Goal: Transaction & Acquisition: Subscribe to service/newsletter

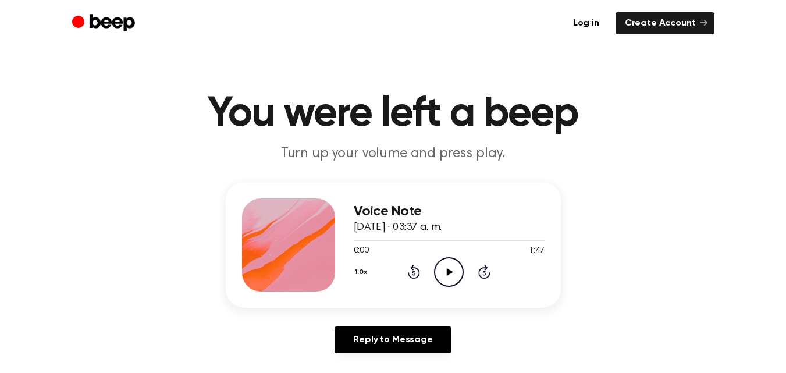
click at [451, 277] on icon "Play Audio" at bounding box center [449, 272] width 30 height 30
drag, startPoint x: 436, startPoint y: 242, endPoint x: 367, endPoint y: 236, distance: 68.9
click at [367, 236] on div at bounding box center [449, 240] width 191 height 9
click at [355, 241] on div at bounding box center [449, 240] width 191 height 9
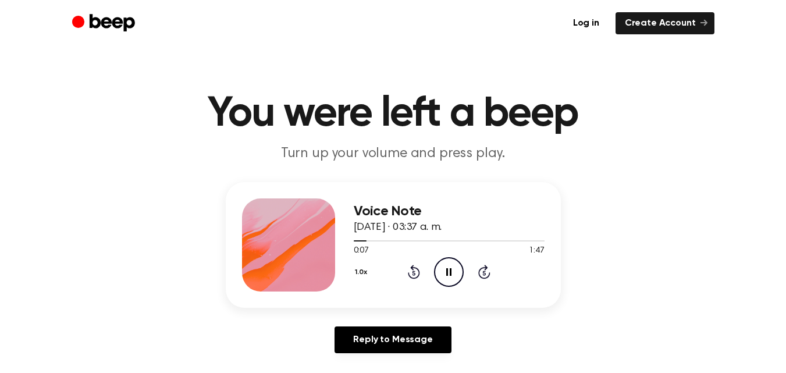
click at [436, 280] on icon "Pause Audio" at bounding box center [449, 272] width 30 height 30
click at [445, 276] on icon "Play Audio" at bounding box center [449, 272] width 30 height 30
click at [445, 276] on icon "Pause Audio" at bounding box center [449, 272] width 30 height 30
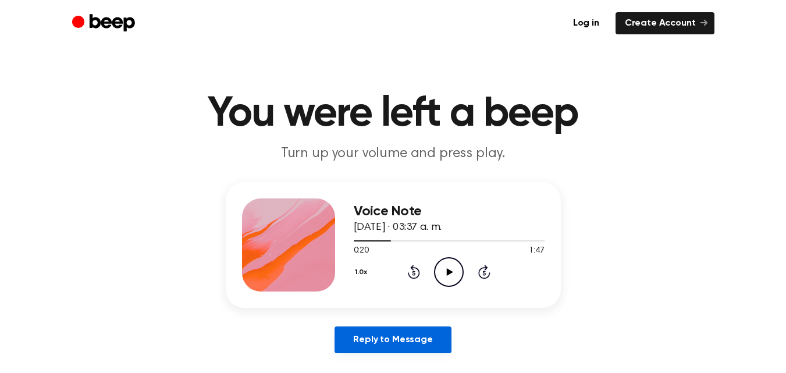
click at [411, 327] on link "Reply to Message" at bounding box center [392, 339] width 116 height 27
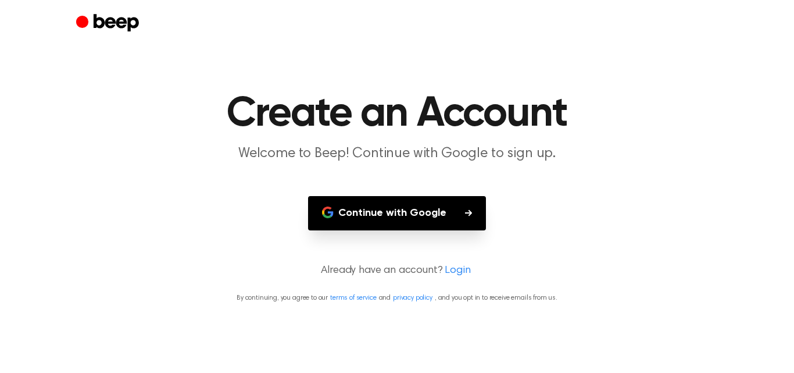
click at [447, 196] on button "Continue with Google" at bounding box center [397, 213] width 178 height 34
